Goal: Task Accomplishment & Management: Use online tool/utility

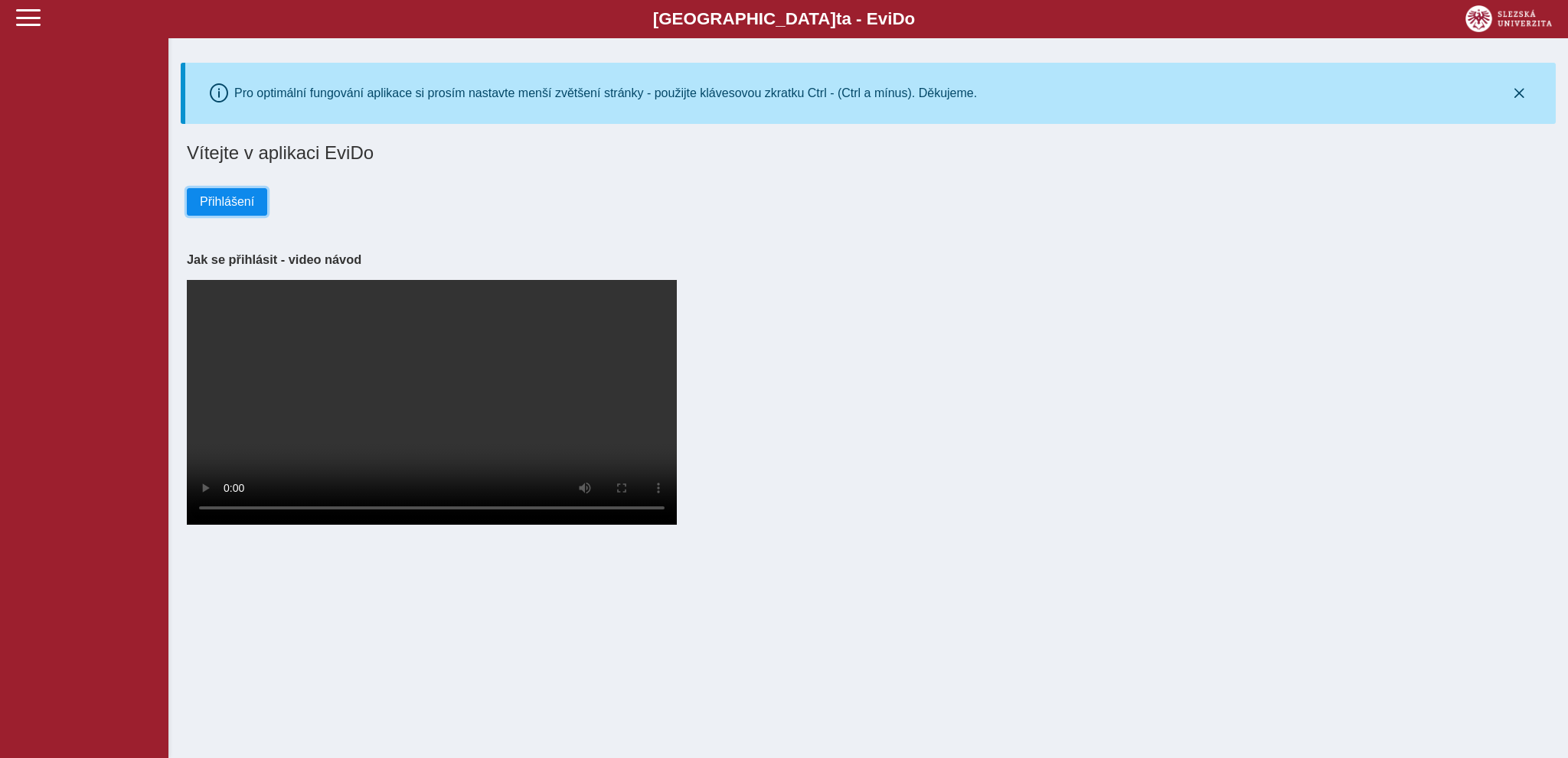
click at [219, 209] on span "Přihlášení" at bounding box center [227, 201] width 54 height 14
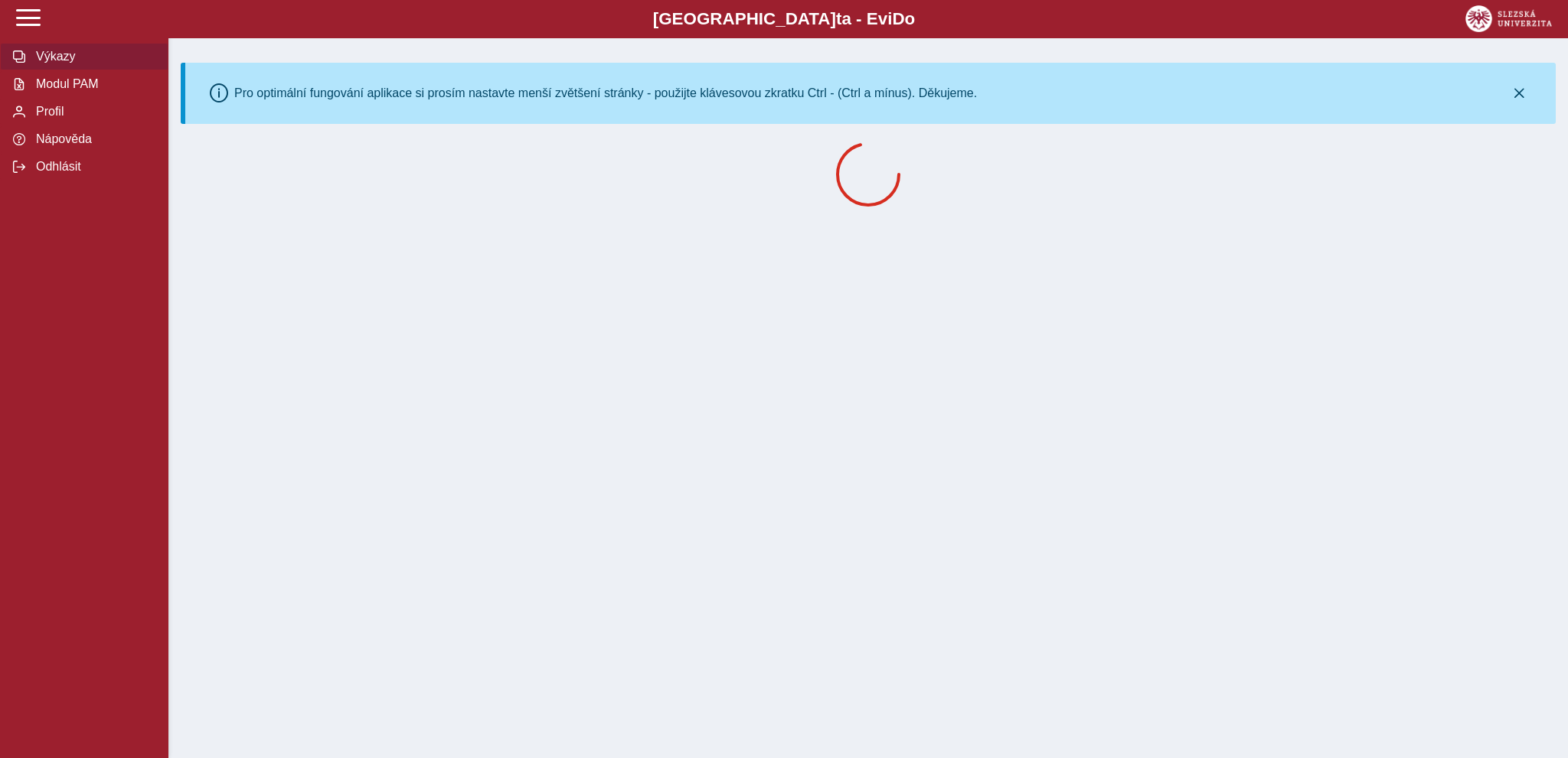
click at [54, 63] on span "Výkazy" at bounding box center [93, 56] width 124 height 14
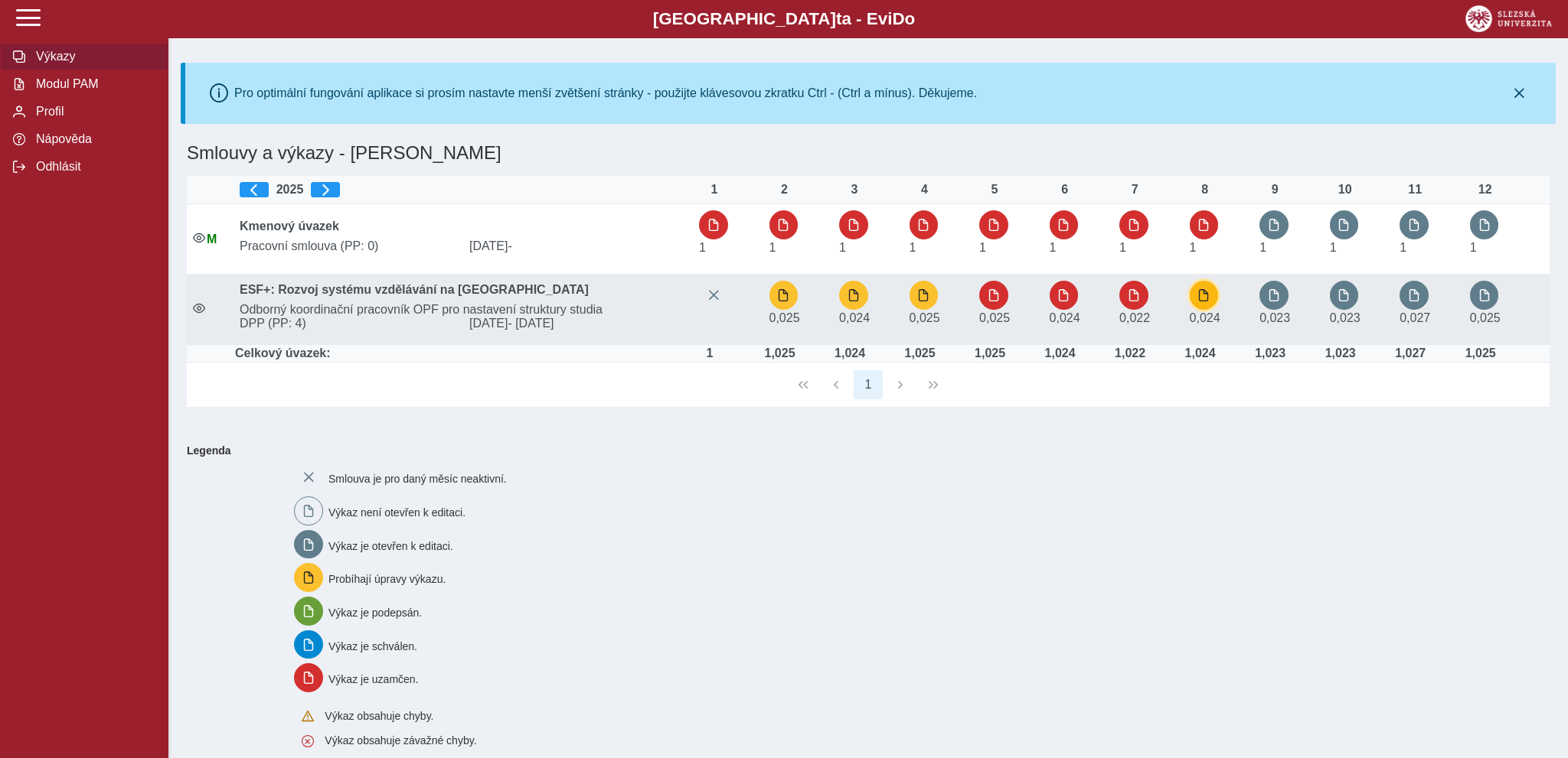
click at [1205, 293] on span "button" at bounding box center [1203, 296] width 13 height 13
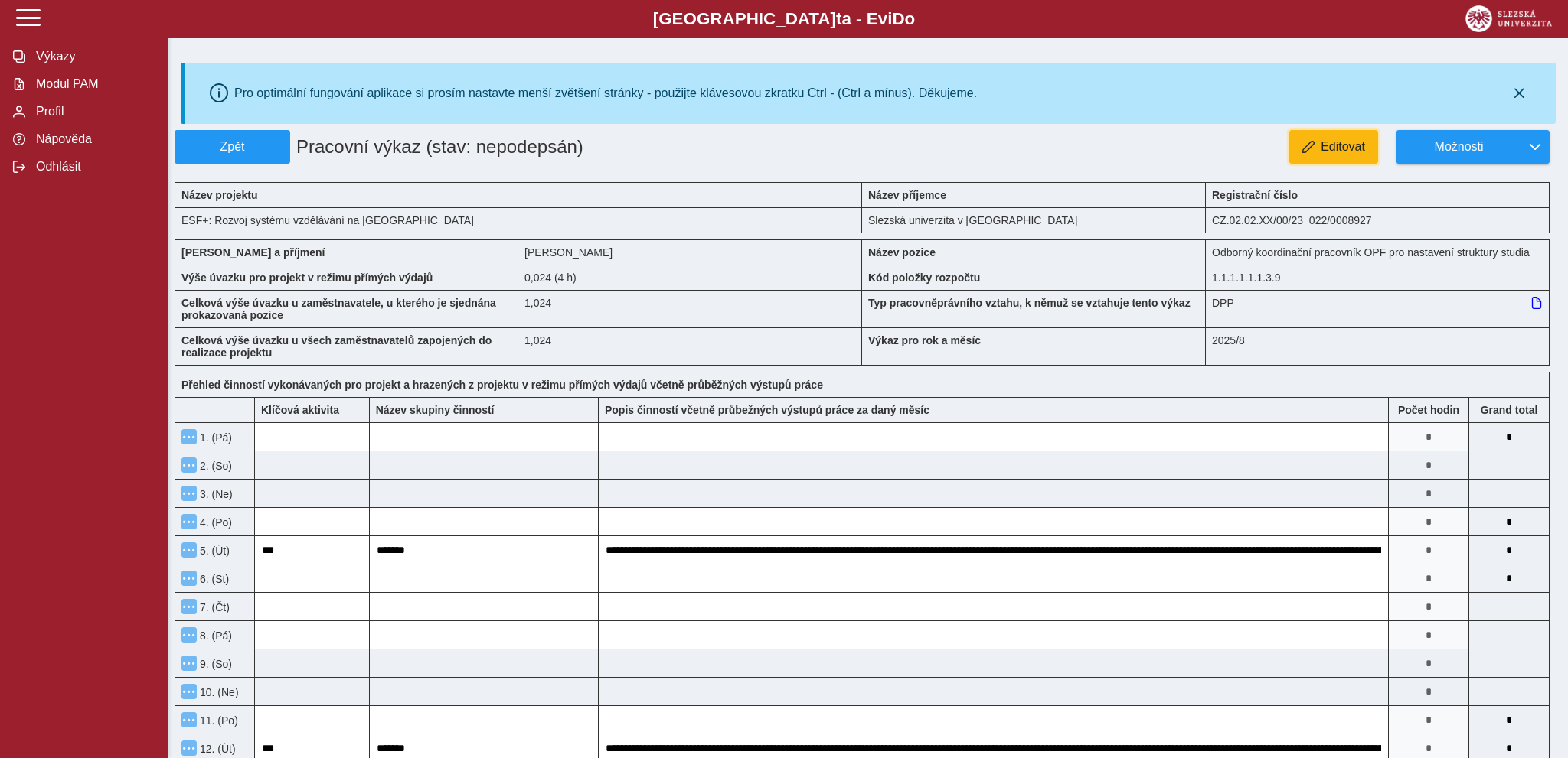
click at [1346, 144] on span "Editovat" at bounding box center [1342, 146] width 44 height 14
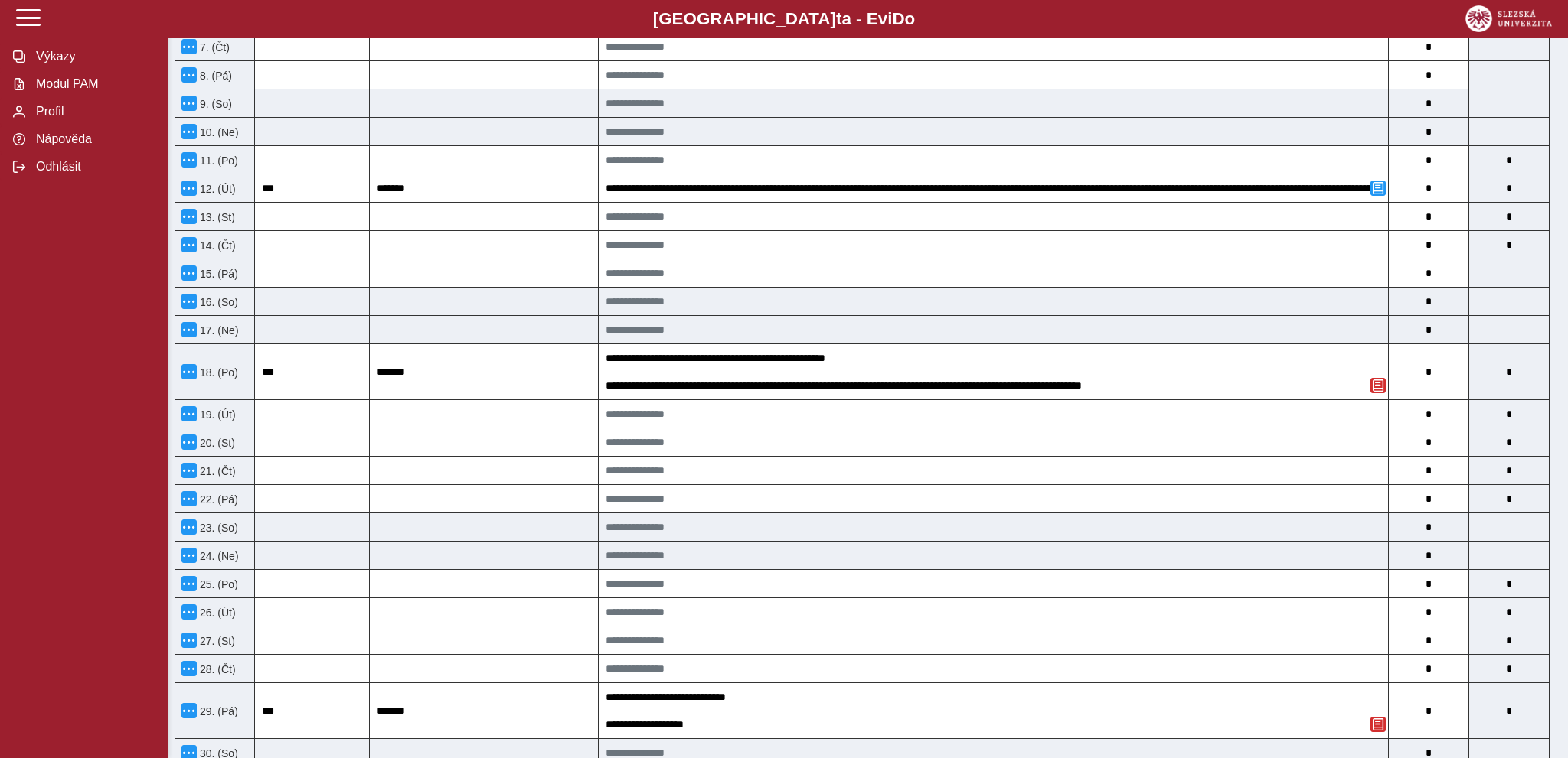
scroll to position [969, 0]
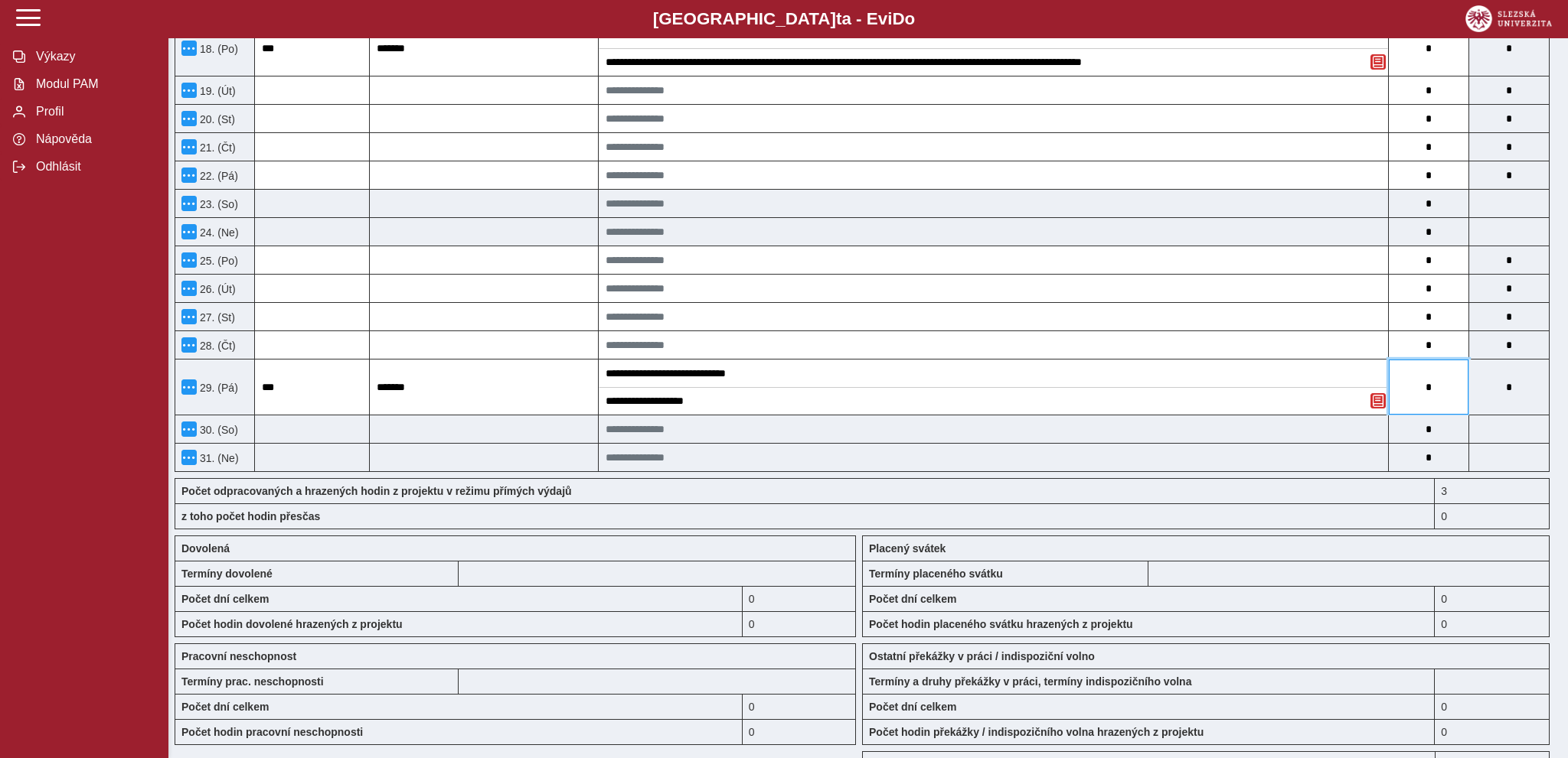
drag, startPoint x: 1441, startPoint y: 383, endPoint x: 1439, endPoint y: 391, distance: 8.2
click at [1440, 384] on input "*" at bounding box center [1428, 387] width 80 height 55
type input "*"
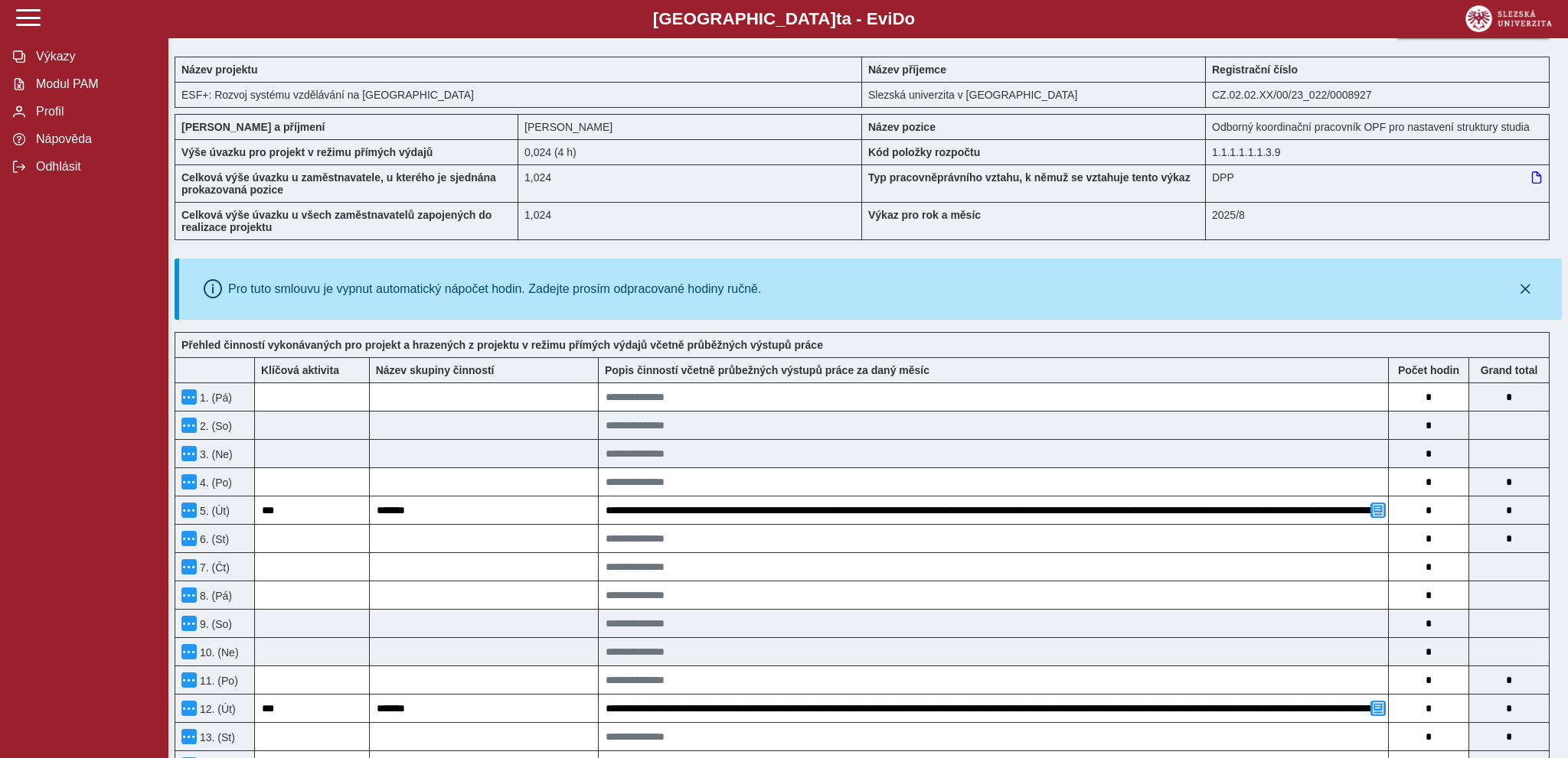
scroll to position [0, 0]
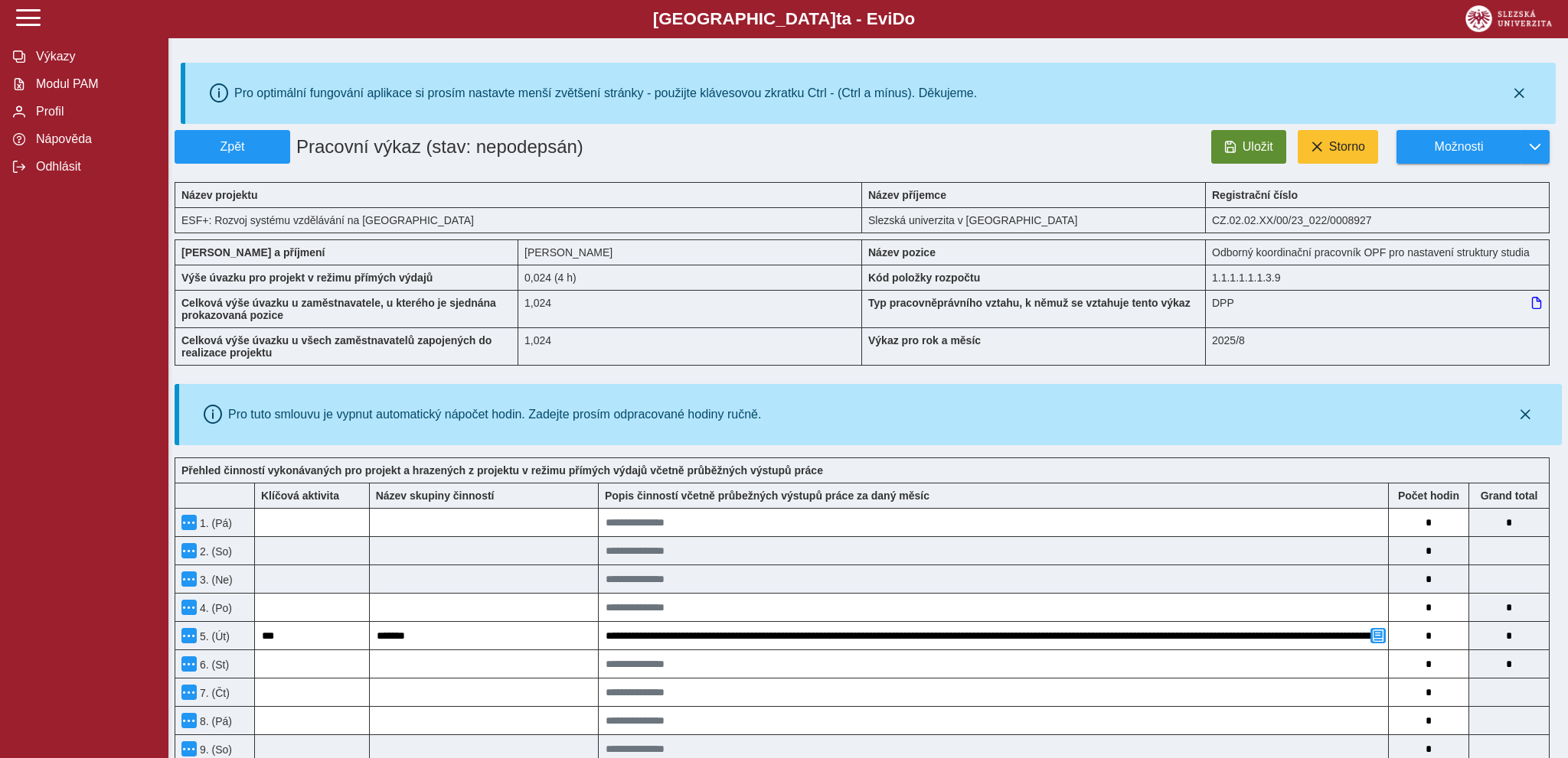
type input "*"
drag, startPoint x: 1221, startPoint y: 150, endPoint x: 1235, endPoint y: 149, distance: 14.0
click at [1225, 150] on button "Uložit" at bounding box center [1248, 146] width 75 height 34
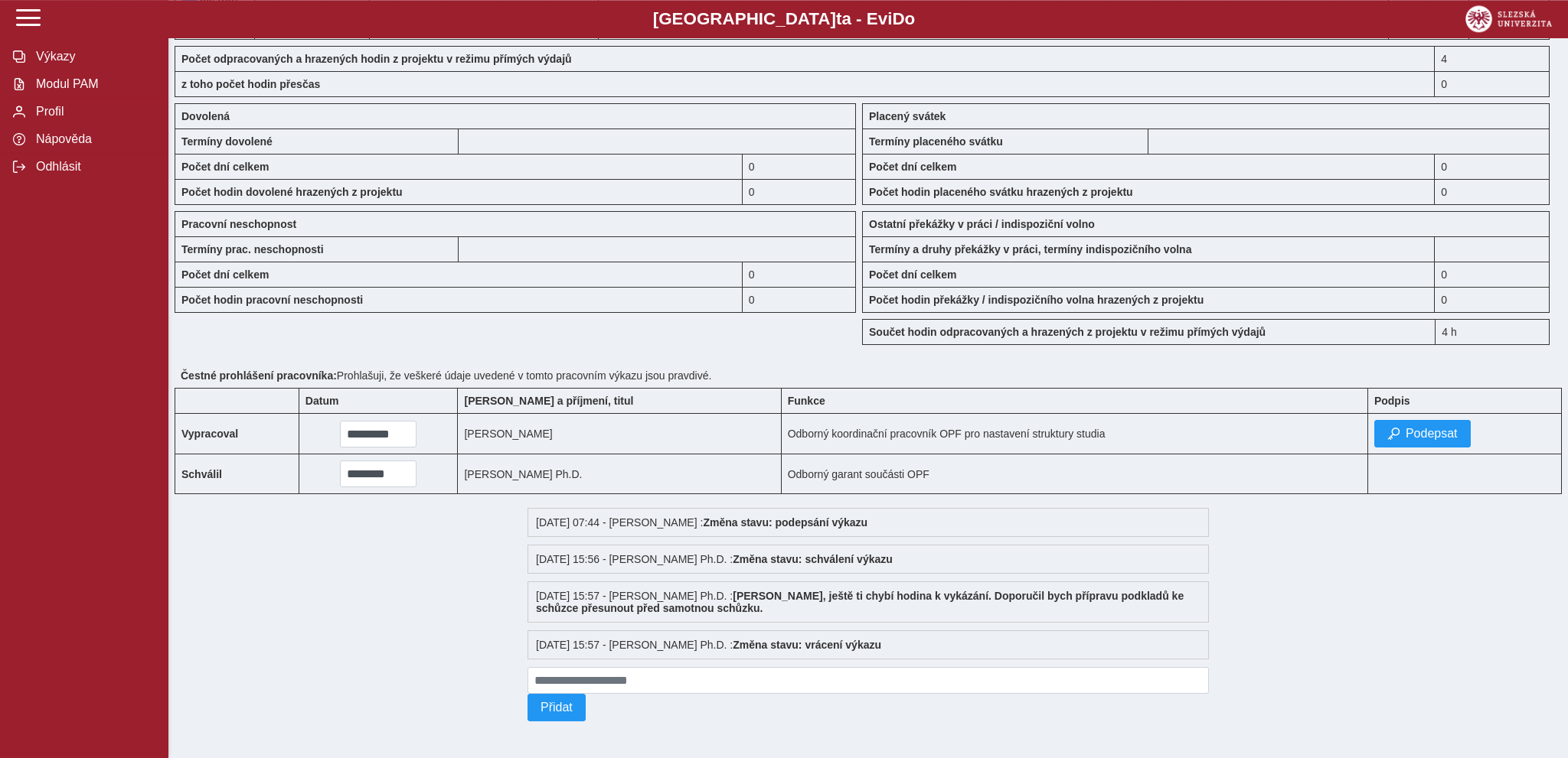
scroll to position [1333, 0]
click at [1412, 420] on button "Podepsat" at bounding box center [1422, 433] width 96 height 27
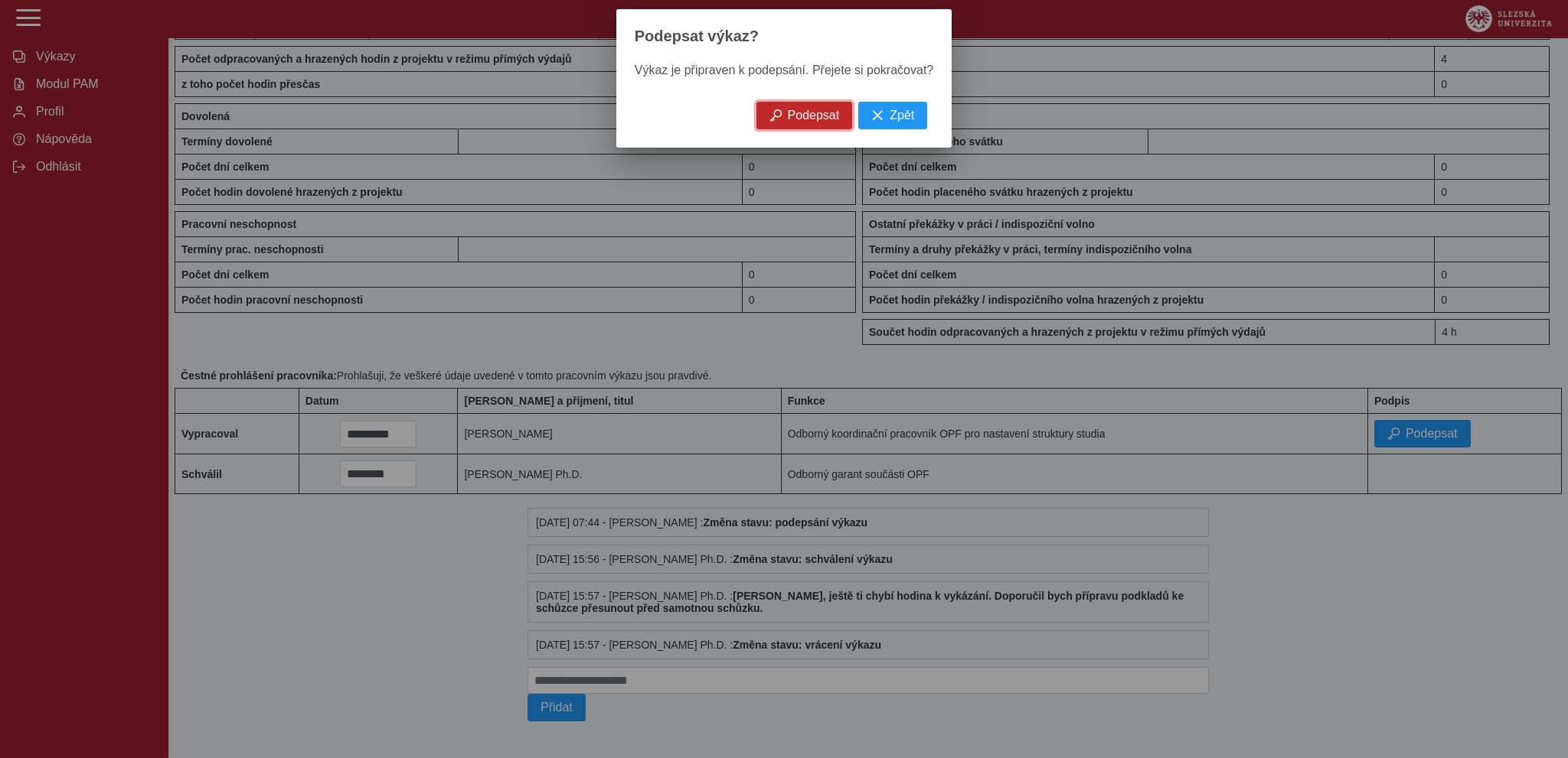
click at [789, 122] on span "Podepsat" at bounding box center [813, 115] width 52 height 14
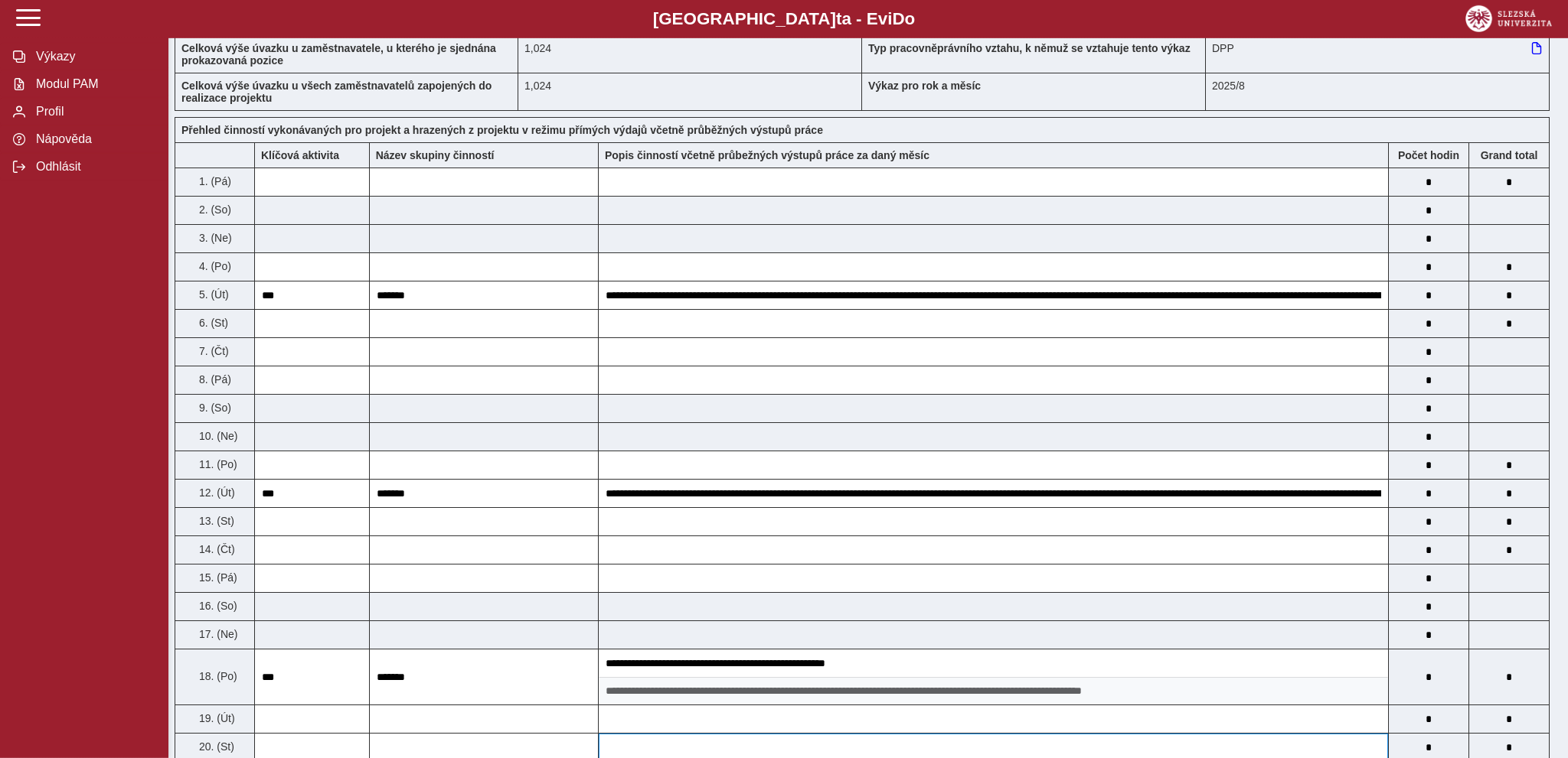
scroll to position [0, 0]
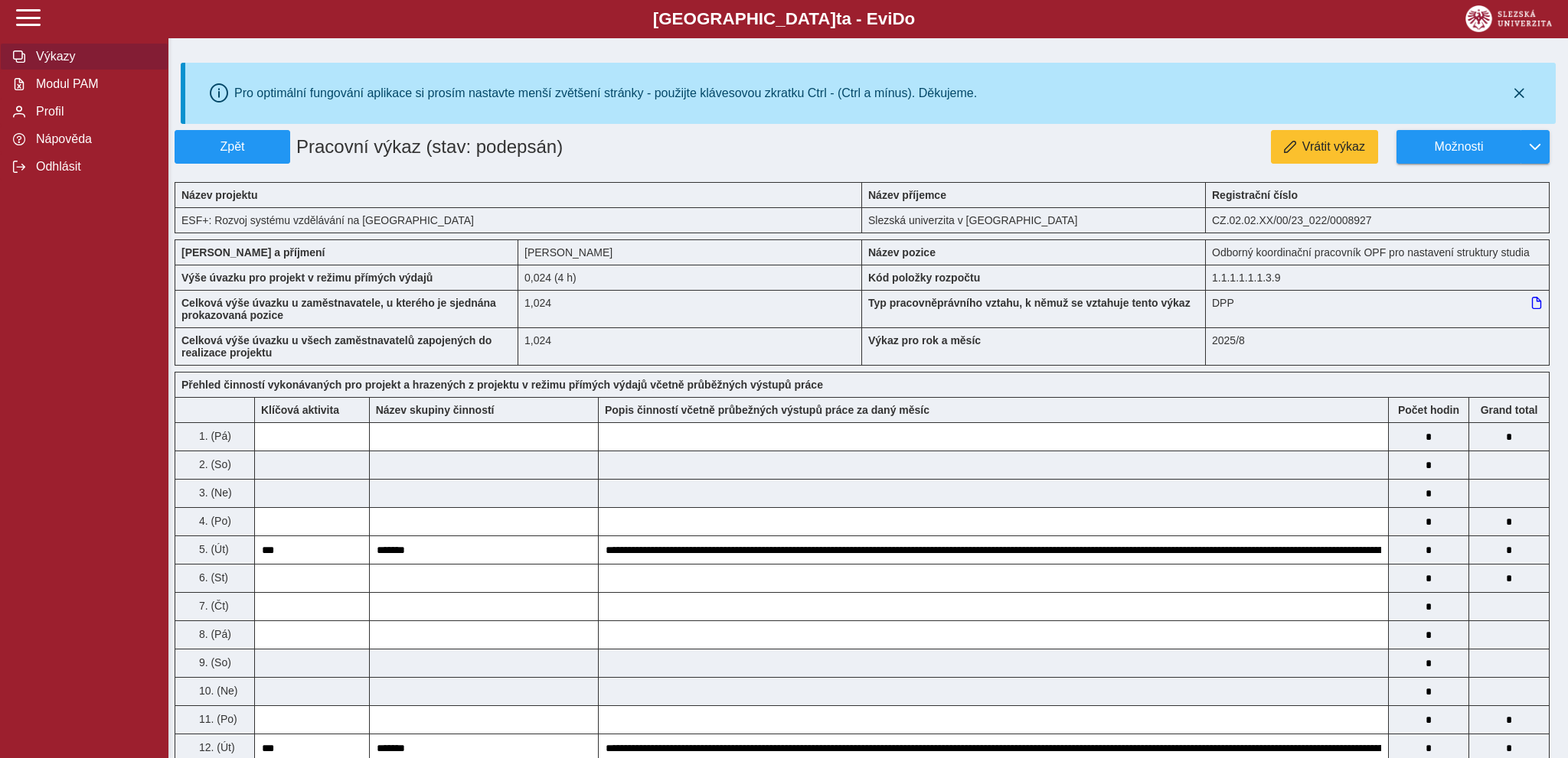
click at [56, 63] on span "Výkazy" at bounding box center [93, 56] width 124 height 14
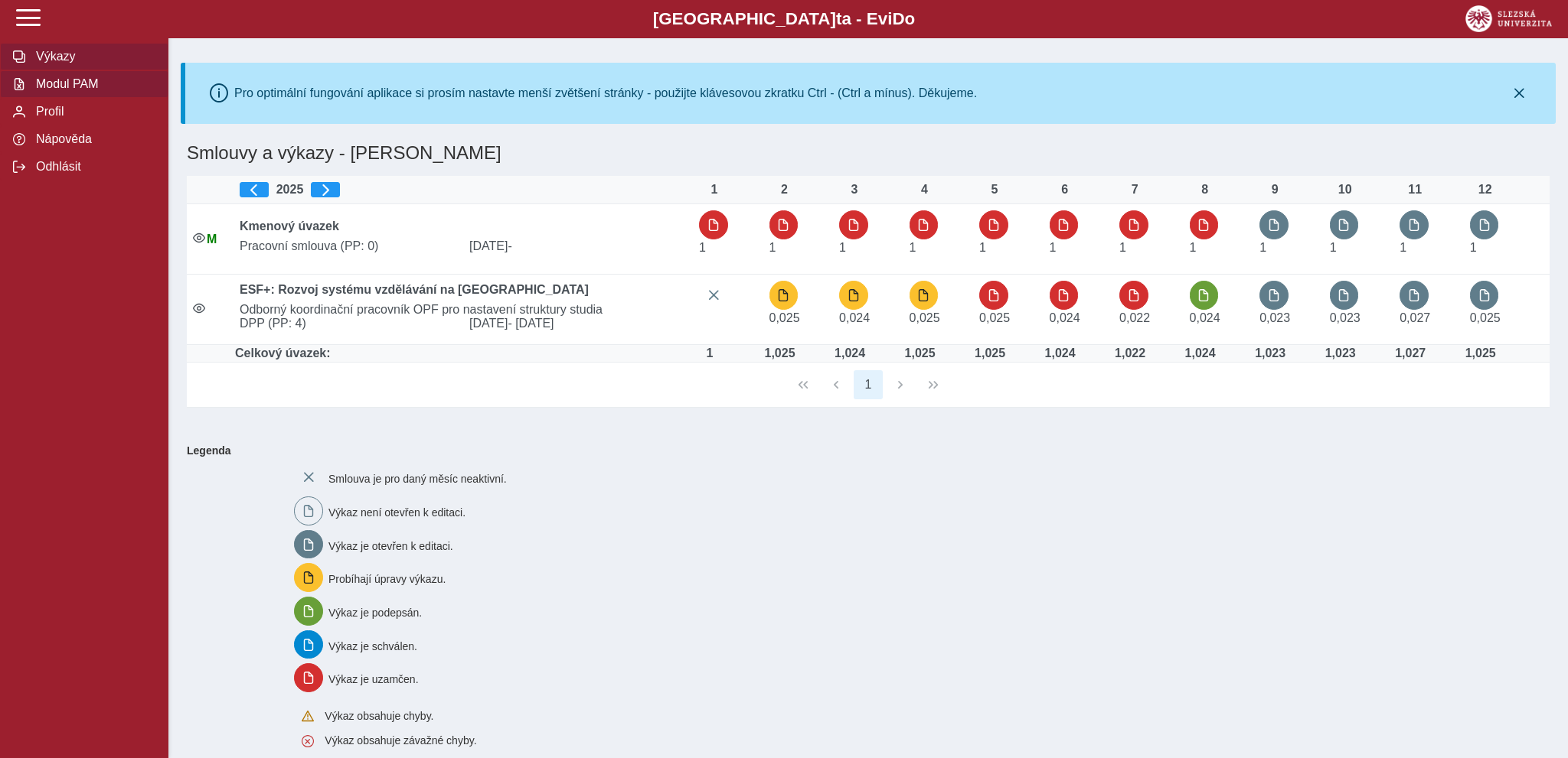
click at [81, 91] on span "Modul PAM" at bounding box center [93, 83] width 124 height 14
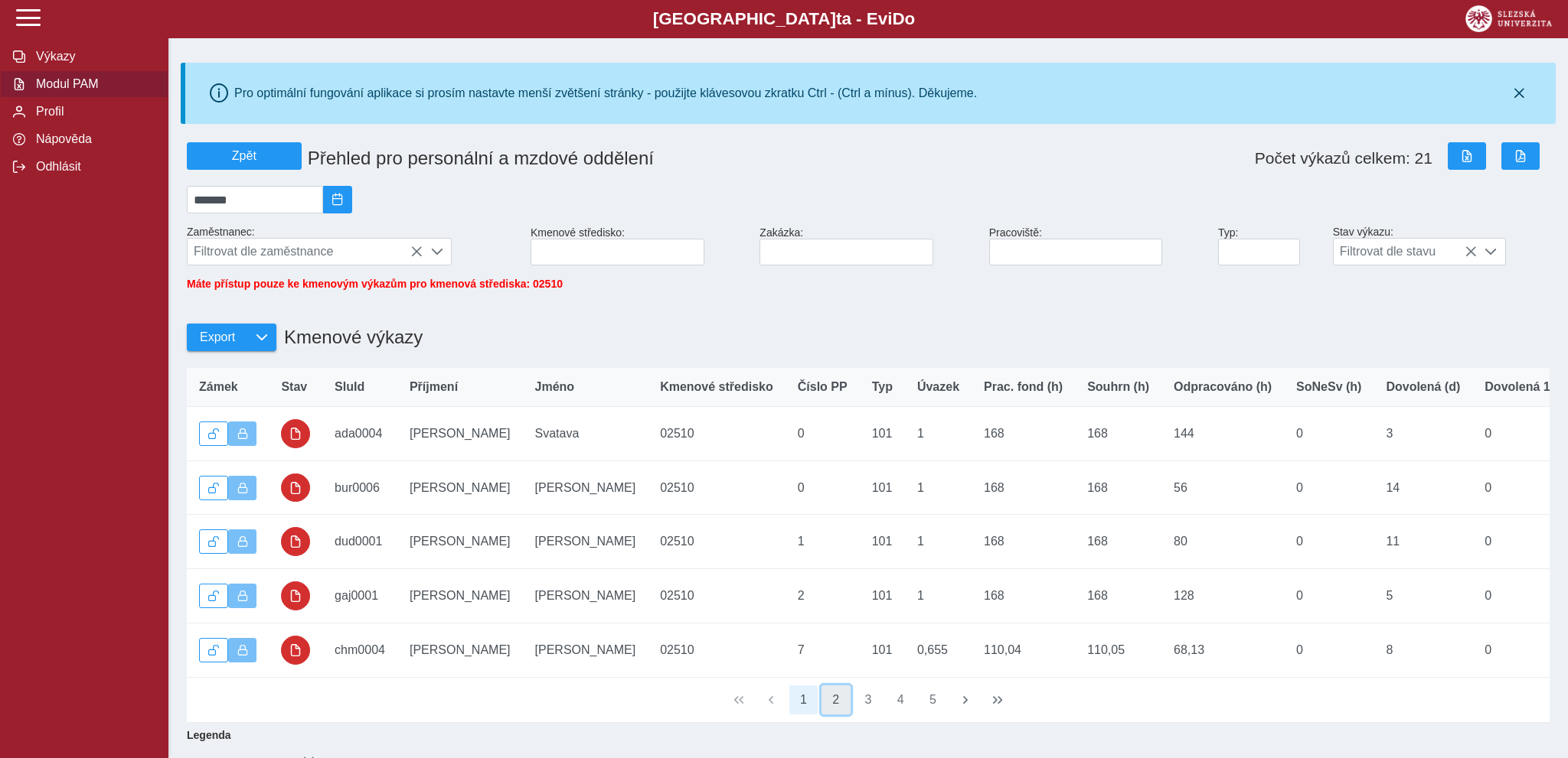
click at [832, 707] on button "2" at bounding box center [836, 700] width 29 height 29
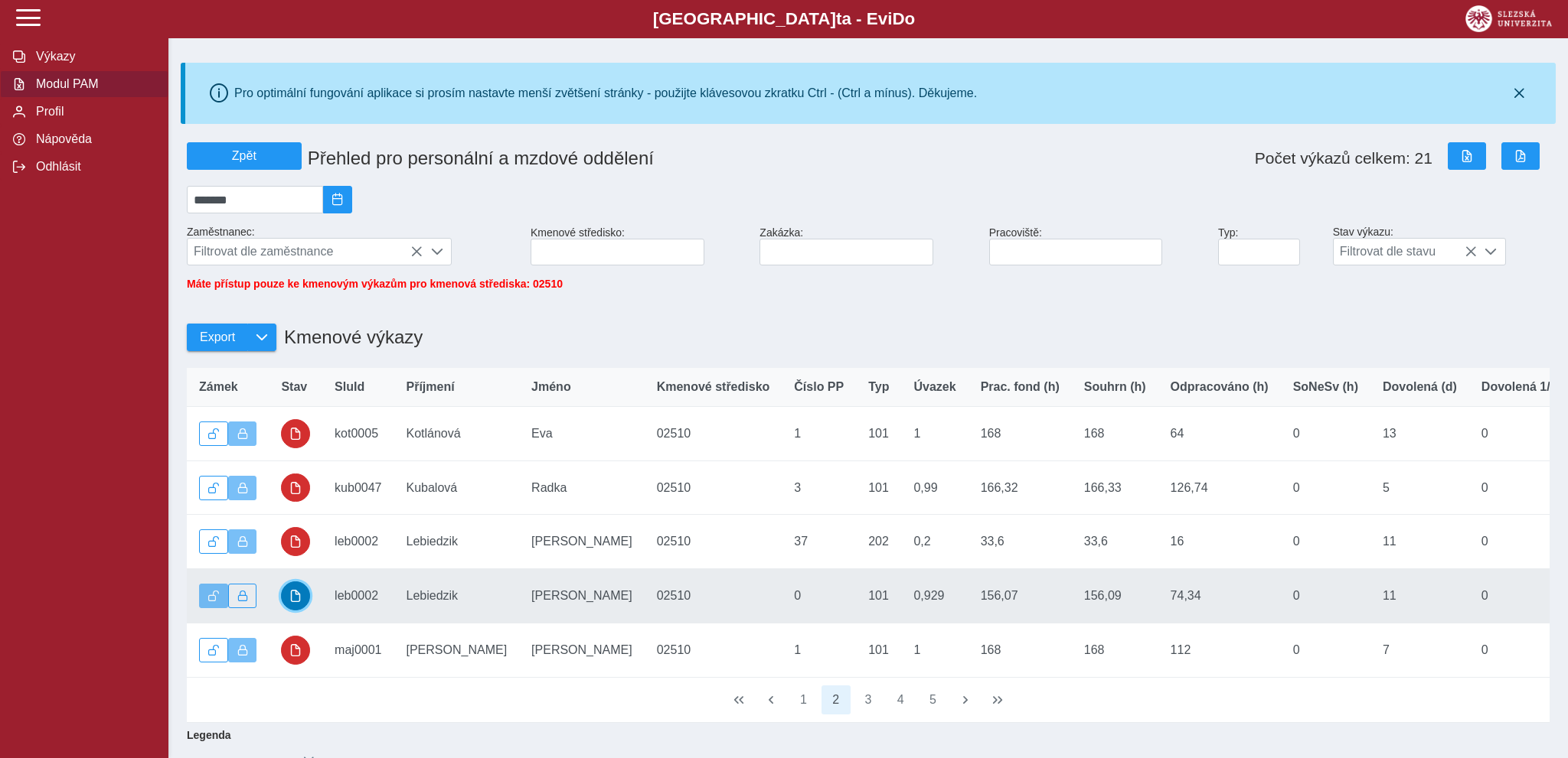
click at [297, 602] on span "button" at bounding box center [296, 597] width 13 height 13
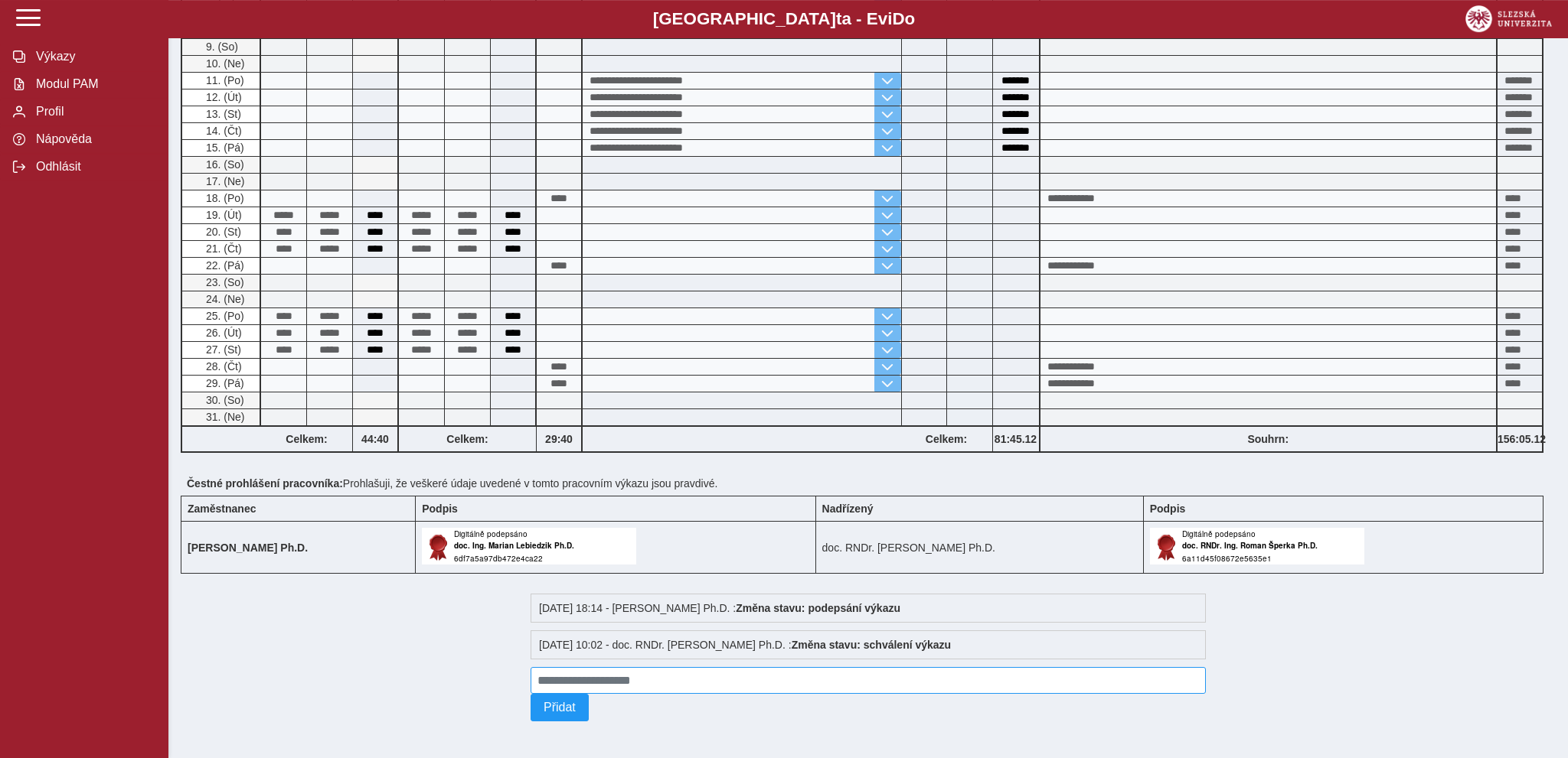
scroll to position [601, 0]
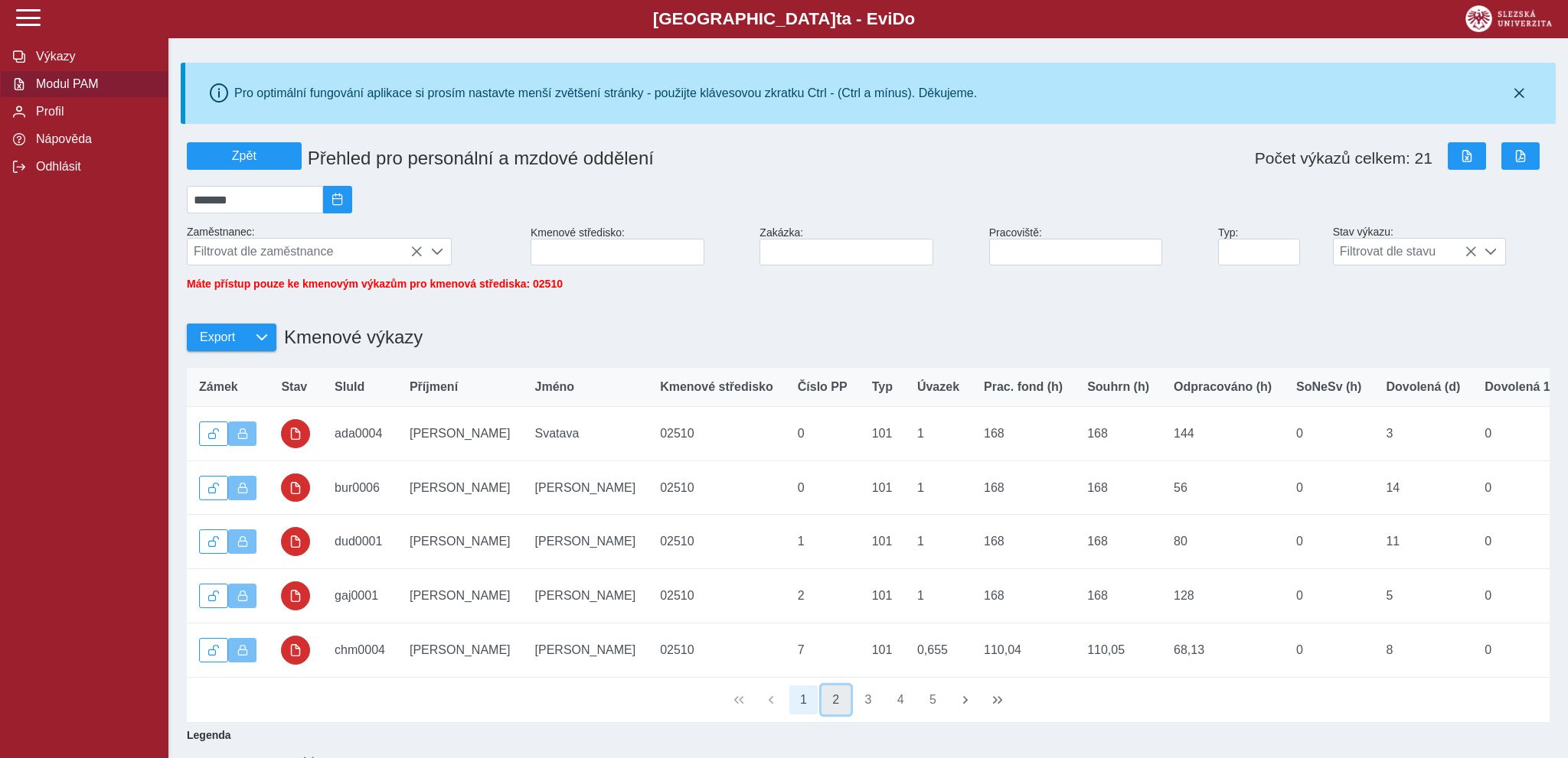
click at [837, 714] on button "2" at bounding box center [836, 700] width 29 height 29
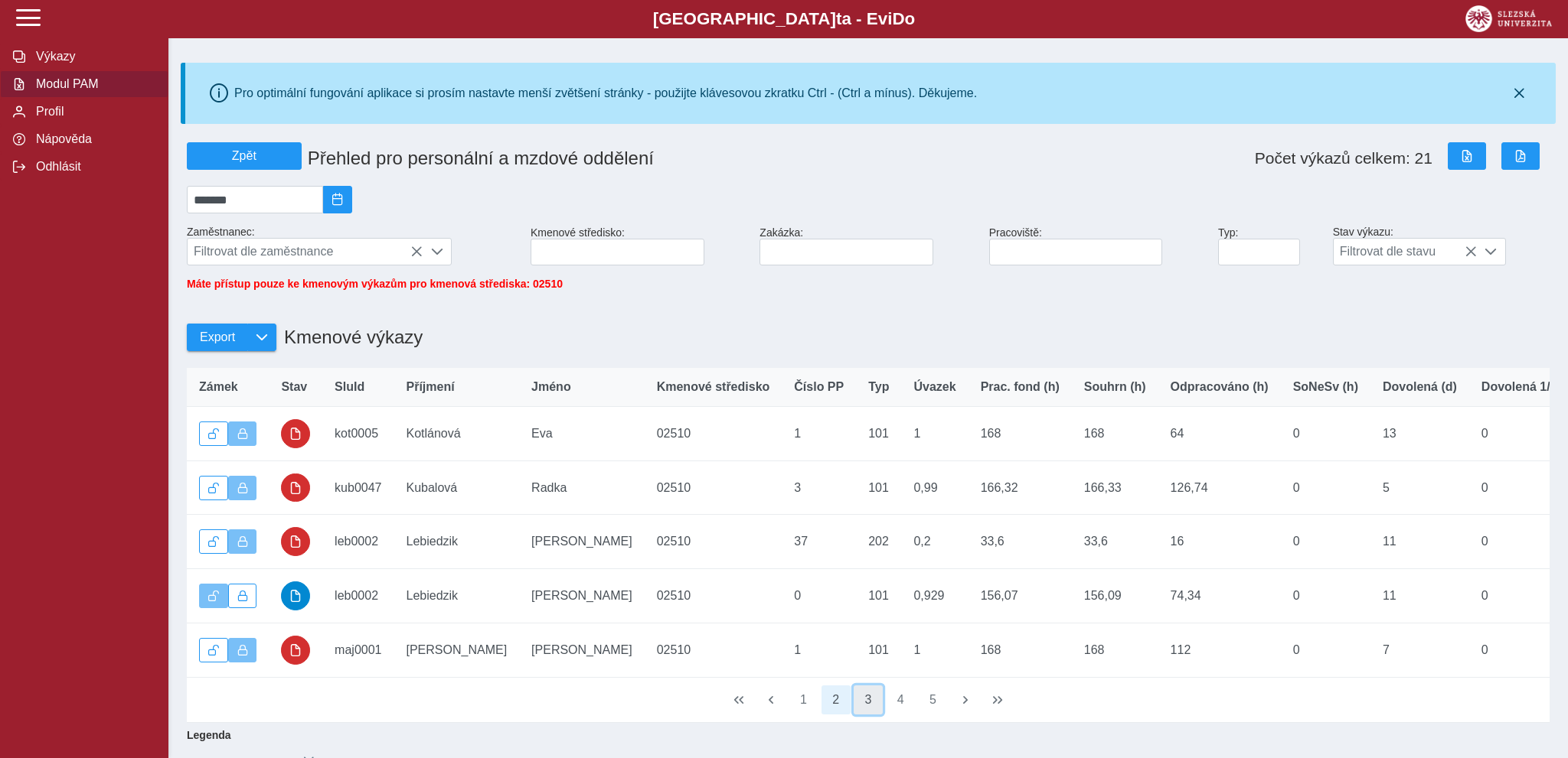
click at [867, 712] on button "3" at bounding box center [868, 700] width 29 height 29
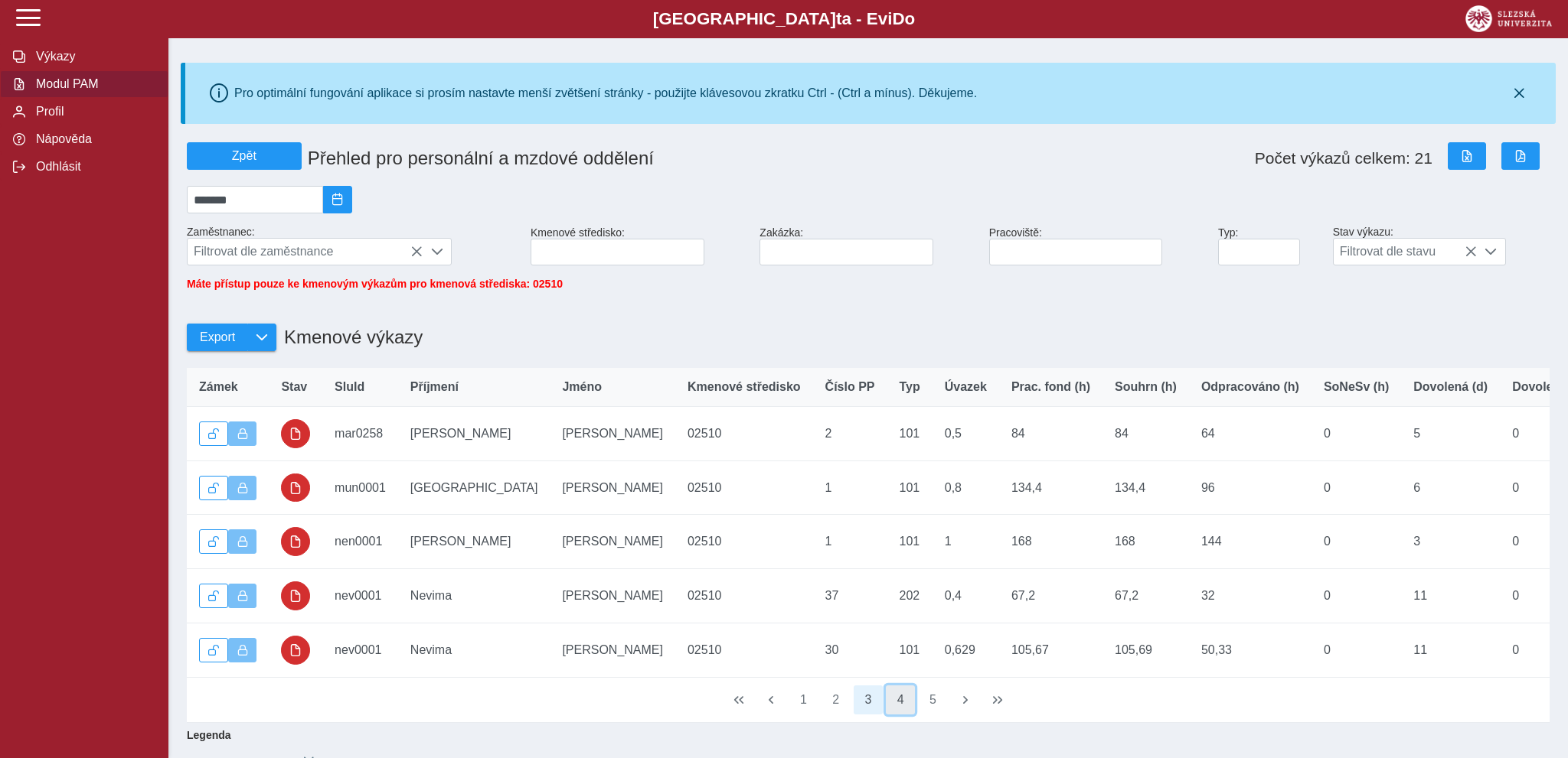
click at [901, 709] on button "4" at bounding box center [901, 700] width 29 height 29
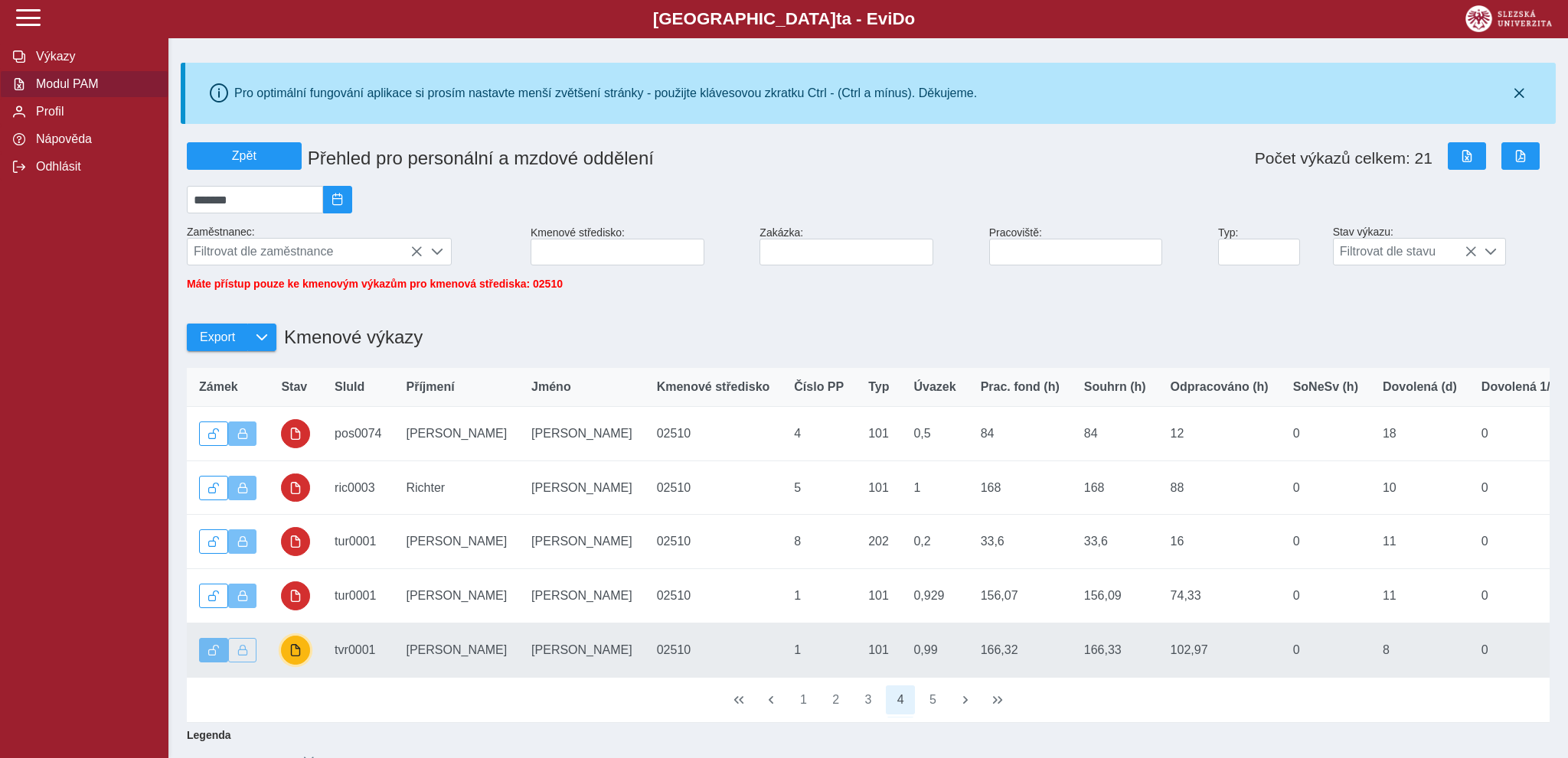
click at [301, 656] on span "button" at bounding box center [296, 651] width 13 height 13
